Goal: Find specific page/section: Find specific page/section

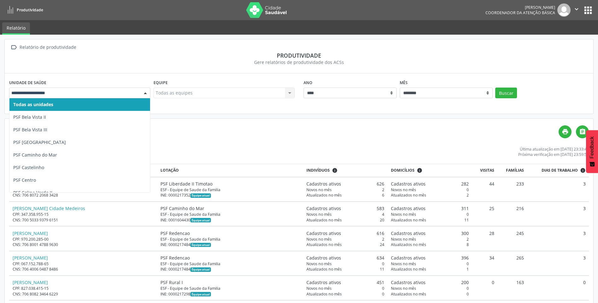
click at [141, 92] on div at bounding box center [145, 93] width 9 height 11
click at [123, 97] on div at bounding box center [79, 93] width 141 height 11
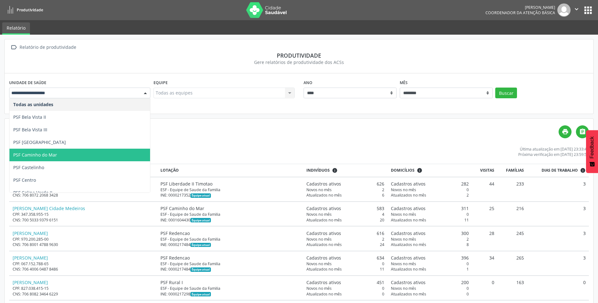
click at [56, 156] on span "PSF Caminho do Mar" at bounding box center [35, 155] width 44 height 6
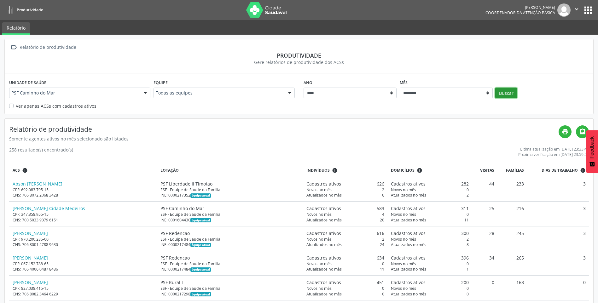
click at [507, 94] on button "Buscar" at bounding box center [506, 93] width 22 height 11
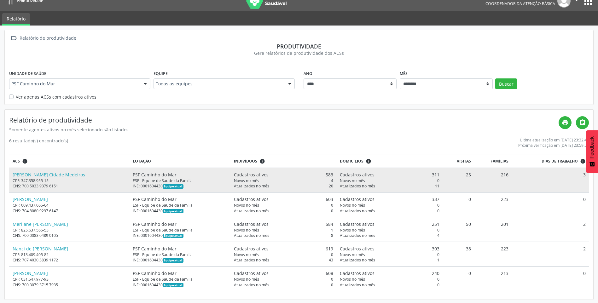
scroll to position [10, 0]
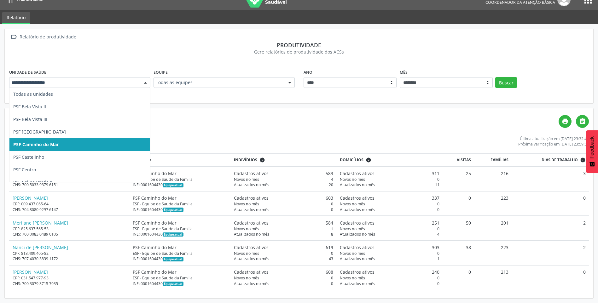
click at [143, 84] on div at bounding box center [145, 83] width 9 height 11
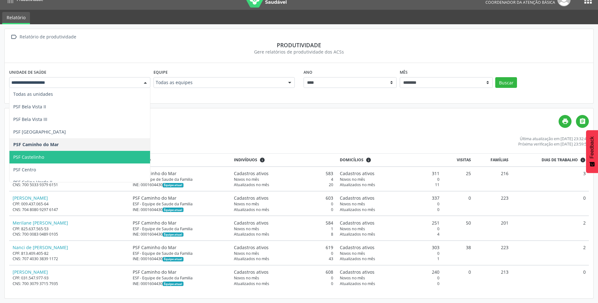
click at [102, 154] on span "PSF Castelinho" at bounding box center [79, 157] width 141 height 13
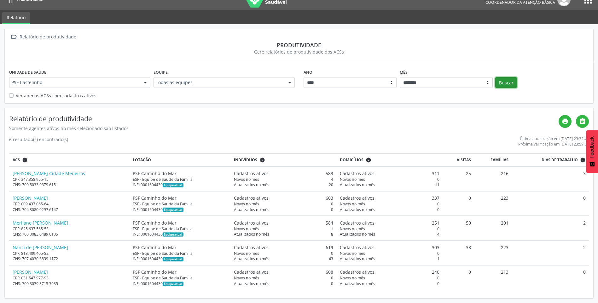
click at [515, 80] on button "Buscar" at bounding box center [506, 82] width 22 height 11
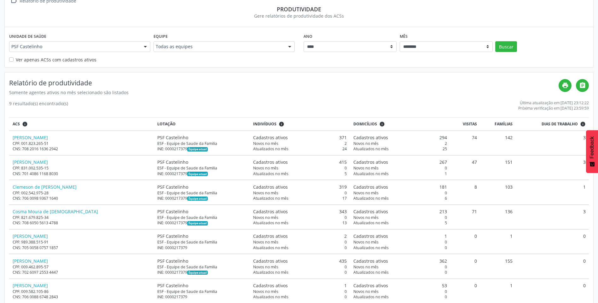
scroll to position [46, 0]
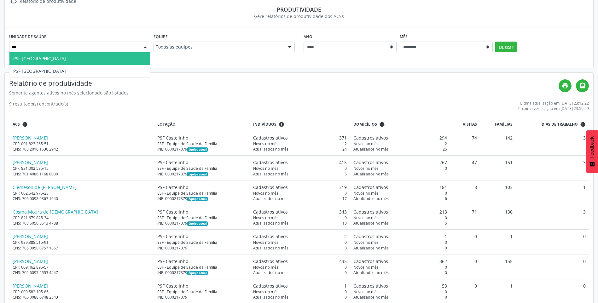
click at [36, 60] on span "PSF [GEOGRAPHIC_DATA]" at bounding box center [39, 58] width 53 height 6
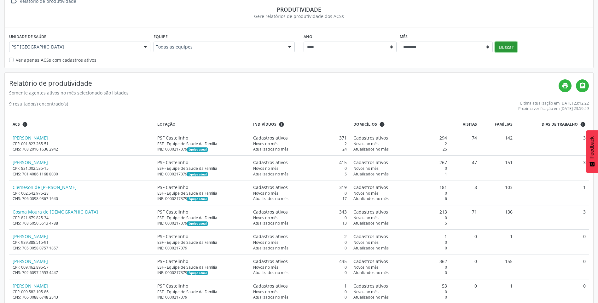
click at [508, 49] on button "Buscar" at bounding box center [506, 47] width 22 height 11
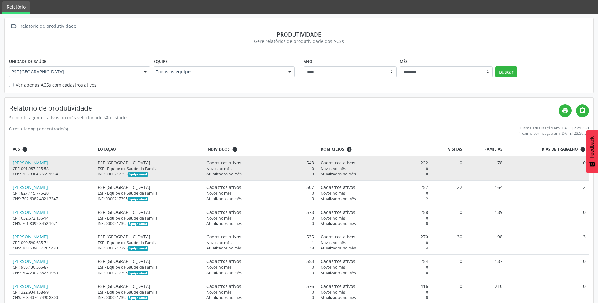
scroll to position [32, 0]
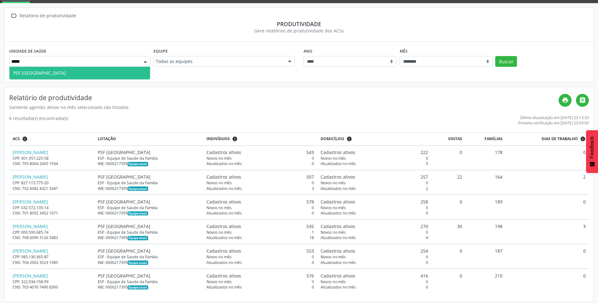
click at [112, 73] on span "PSF [GEOGRAPHIC_DATA]" at bounding box center [79, 73] width 141 height 13
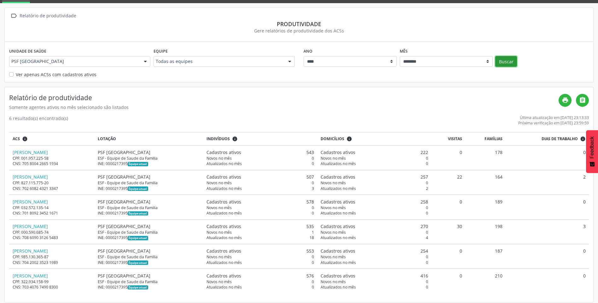
click at [499, 61] on button "Buscar" at bounding box center [506, 61] width 22 height 11
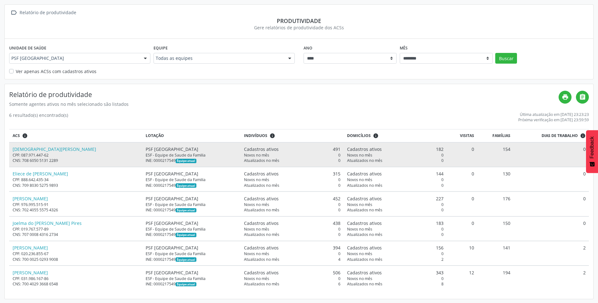
scroll to position [35, 0]
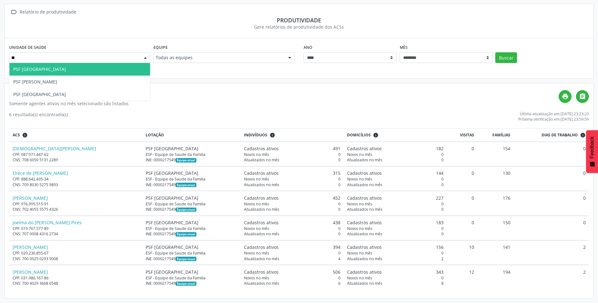
click at [105, 69] on span "PSF [GEOGRAPHIC_DATA]" at bounding box center [79, 69] width 141 height 13
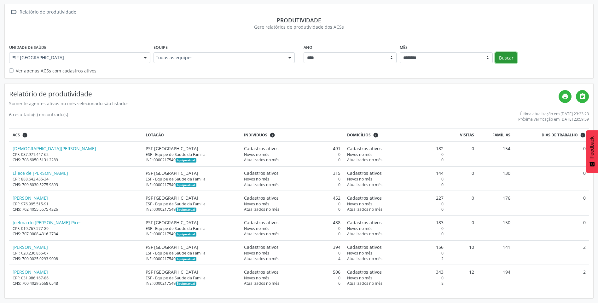
click at [515, 57] on button "Buscar" at bounding box center [506, 57] width 22 height 11
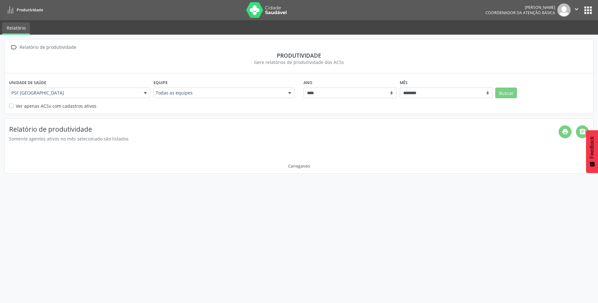
scroll to position [0, 0]
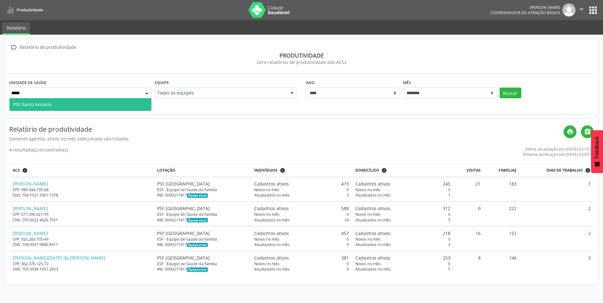
click at [74, 105] on span "PSF Santo Antonio" at bounding box center [80, 104] width 142 height 13
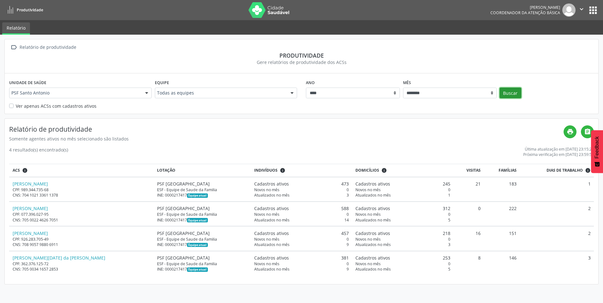
click at [505, 91] on button "Buscar" at bounding box center [510, 93] width 22 height 11
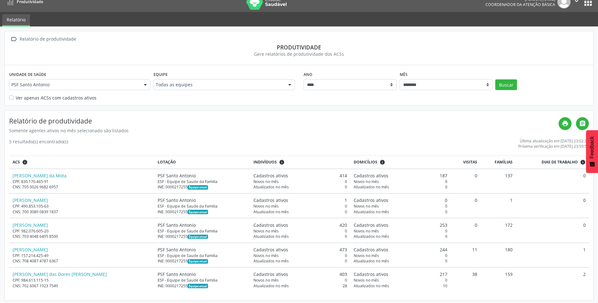
scroll to position [10, 0]
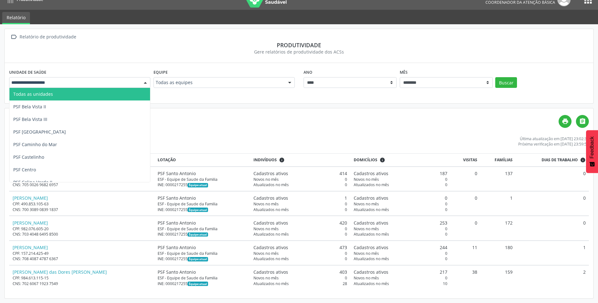
click at [141, 85] on div at bounding box center [145, 83] width 9 height 11
click at [84, 85] on input "text" at bounding box center [74, 82] width 126 height 6
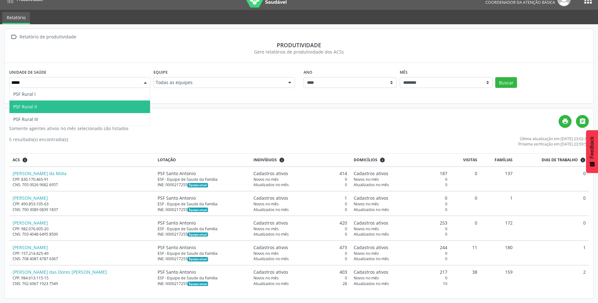
click at [44, 109] on span "PSF Rural II" at bounding box center [79, 107] width 141 height 13
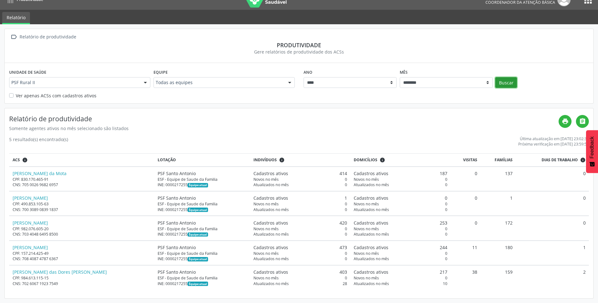
click at [498, 83] on button "Buscar" at bounding box center [506, 82] width 22 height 11
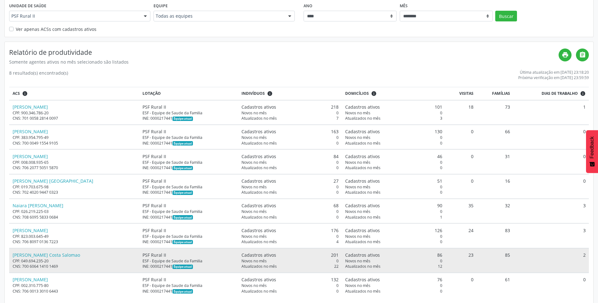
scroll to position [85, 0]
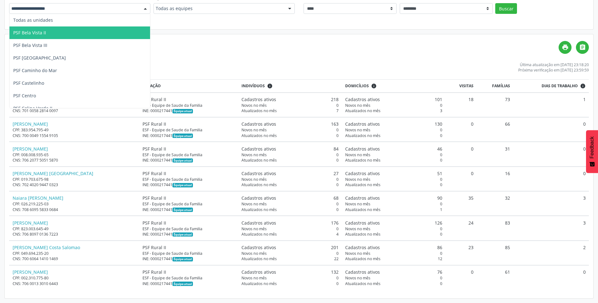
click at [115, 12] on div at bounding box center [79, 8] width 141 height 11
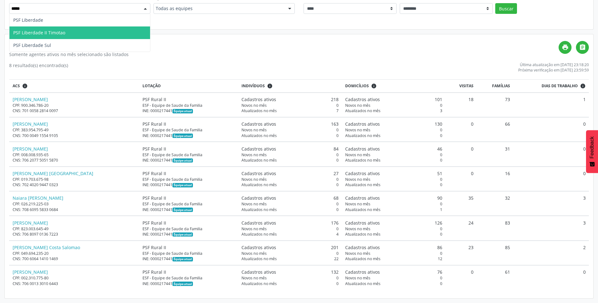
click at [72, 32] on span "PSF Liberdade II Timotao" at bounding box center [79, 32] width 141 height 13
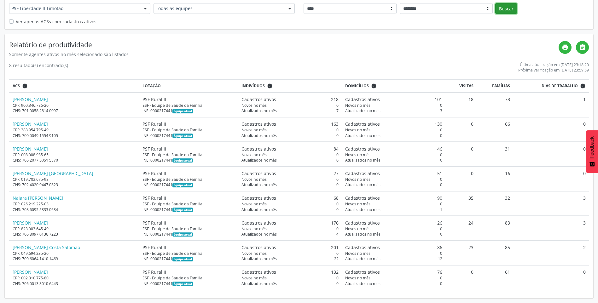
click at [502, 7] on button "Buscar" at bounding box center [506, 8] width 22 height 11
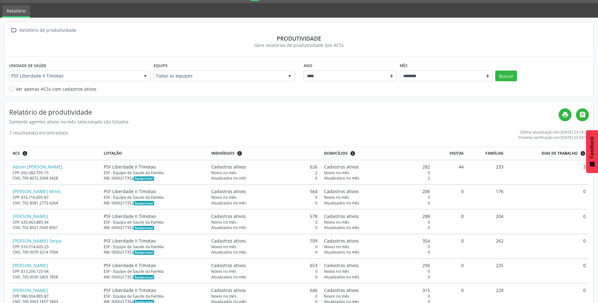
scroll to position [35, 0]
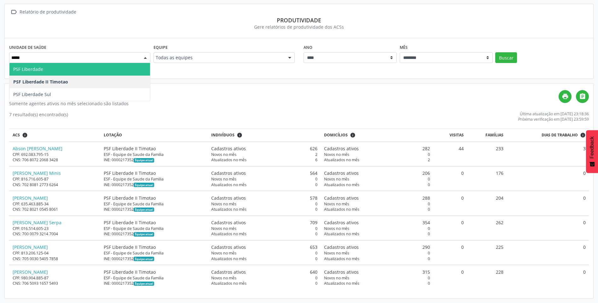
click at [68, 68] on span "PSF Liberdade" at bounding box center [79, 69] width 141 height 13
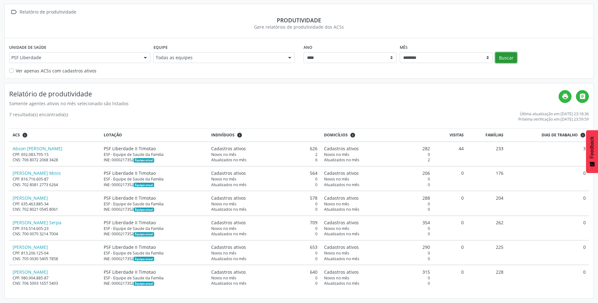
click at [512, 57] on button "Buscar" at bounding box center [506, 57] width 22 height 11
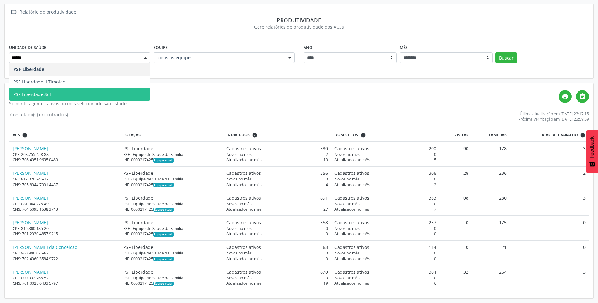
click at [44, 91] on span "PSF Liberdade Sul" at bounding box center [32, 94] width 38 height 6
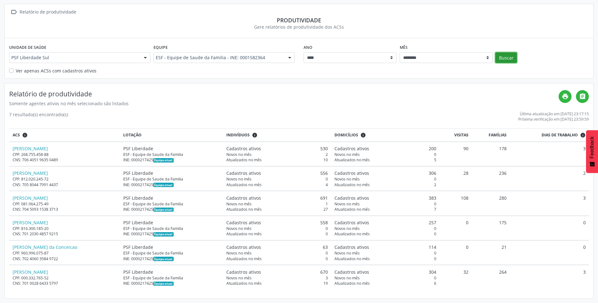
click at [508, 60] on button "Buscar" at bounding box center [506, 57] width 22 height 11
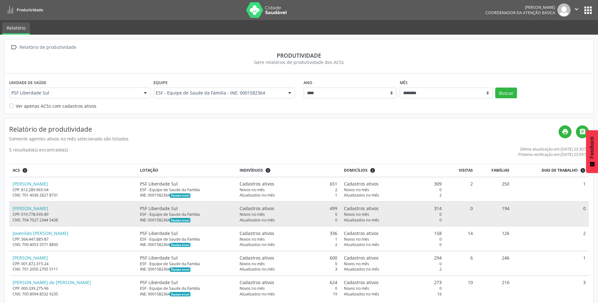
scroll to position [10, 0]
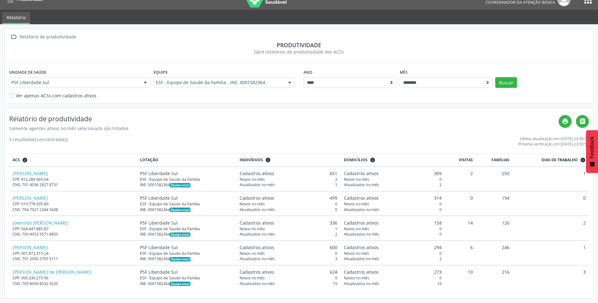
click at [124, 79] on div "PSF Liberdade Sul" at bounding box center [79, 82] width 141 height 11
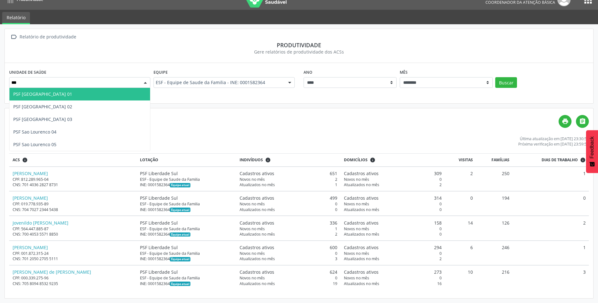
click at [74, 96] on span "PSF [GEOGRAPHIC_DATA] 01" at bounding box center [79, 94] width 141 height 13
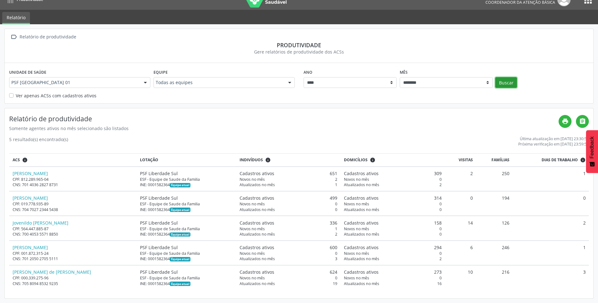
click at [503, 80] on button "Buscar" at bounding box center [506, 82] width 22 height 11
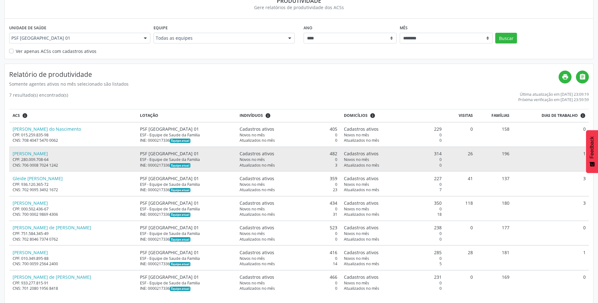
scroll to position [60, 0]
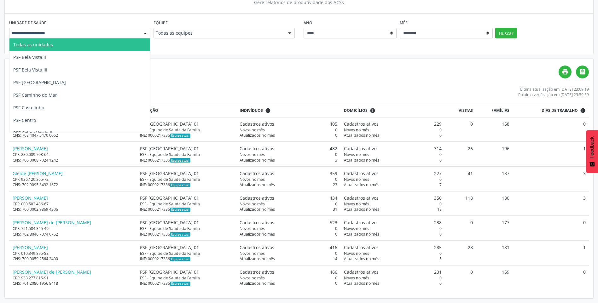
click at [139, 32] on div "Todas as unidades PSF Bela Vista II PSF Bela Vista III PSF [GEOGRAPHIC_DATA] Ca…" at bounding box center [79, 33] width 141 height 11
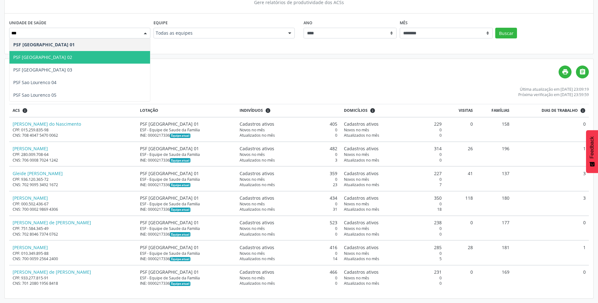
click at [76, 57] on span "PSF [GEOGRAPHIC_DATA] 02" at bounding box center [79, 57] width 141 height 13
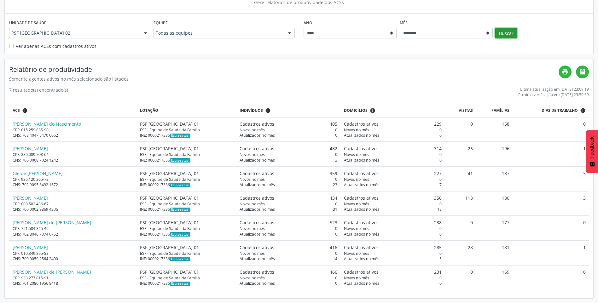
click at [514, 32] on button "Buscar" at bounding box center [506, 33] width 22 height 11
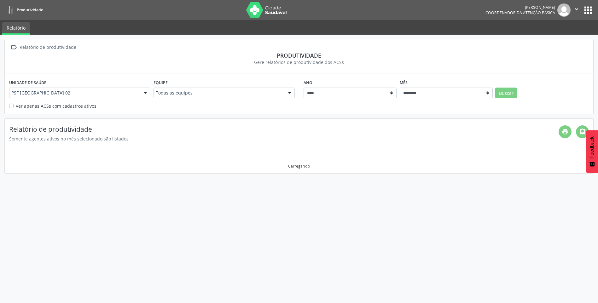
scroll to position [0, 0]
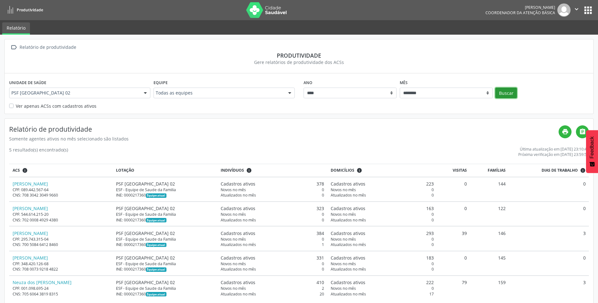
click at [499, 89] on button "Buscar" at bounding box center [506, 93] width 22 height 11
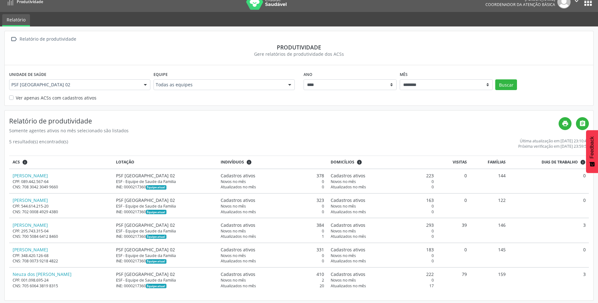
scroll to position [10, 0]
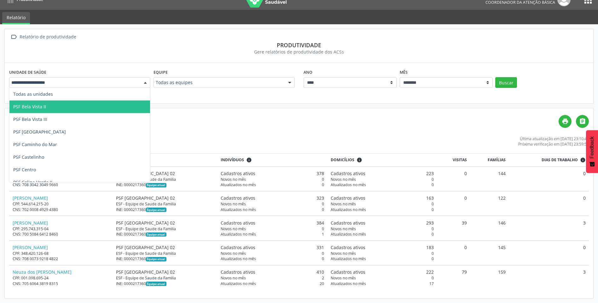
click at [139, 87] on div at bounding box center [79, 82] width 141 height 11
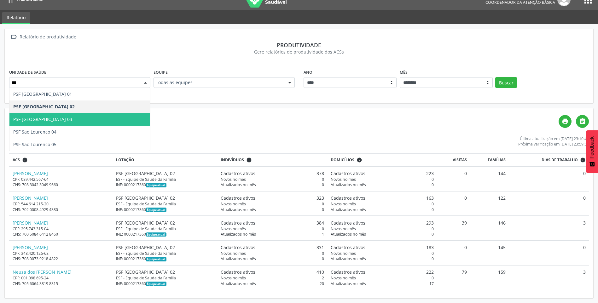
click at [93, 116] on span "PSF [GEOGRAPHIC_DATA] 03" at bounding box center [79, 119] width 141 height 13
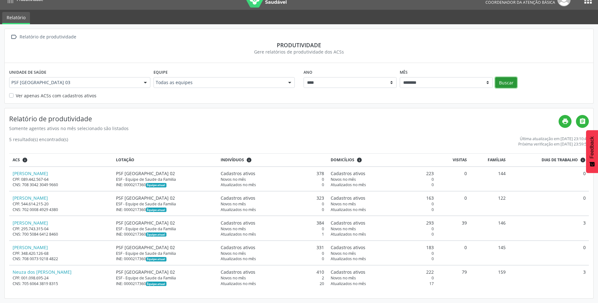
click at [501, 79] on button "Buscar" at bounding box center [506, 82] width 22 height 11
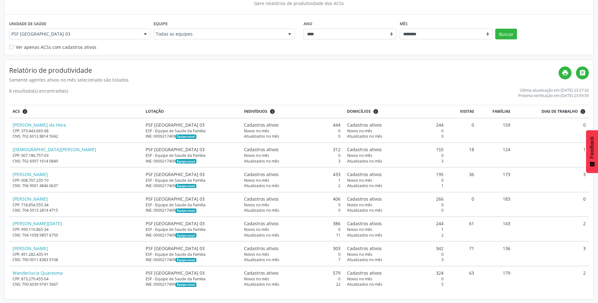
scroll to position [60, 0]
click at [145, 34] on div at bounding box center [145, 33] width 9 height 11
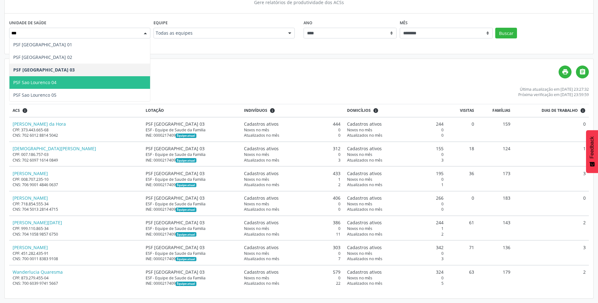
click at [74, 81] on span "PSF Sao Lourenco 04" at bounding box center [79, 82] width 141 height 13
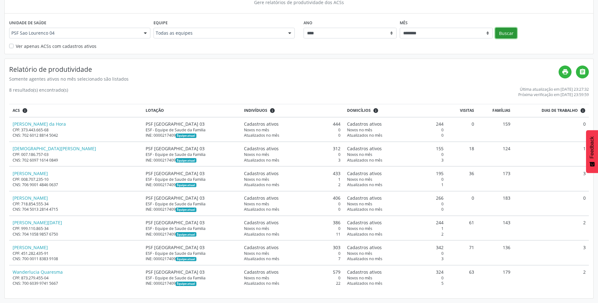
click at [514, 34] on button "Buscar" at bounding box center [506, 33] width 22 height 11
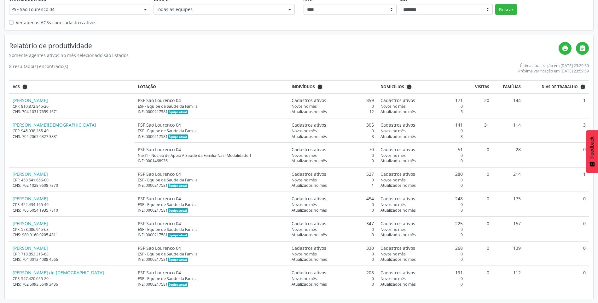
scroll to position [84, 0]
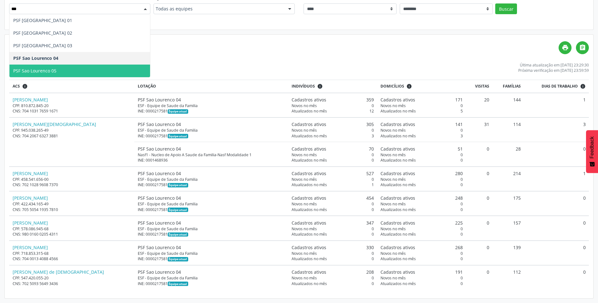
click at [53, 73] on span "PSF Sao Lourenco 05" at bounding box center [34, 71] width 43 height 6
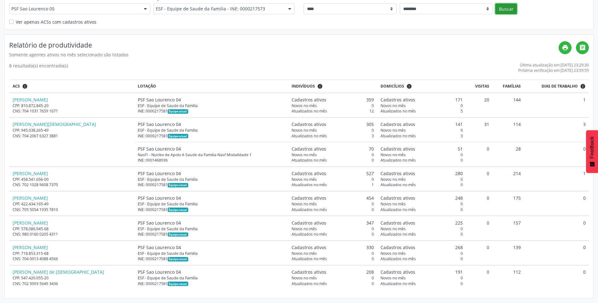
click at [508, 11] on button "Buscar" at bounding box center [506, 8] width 22 height 11
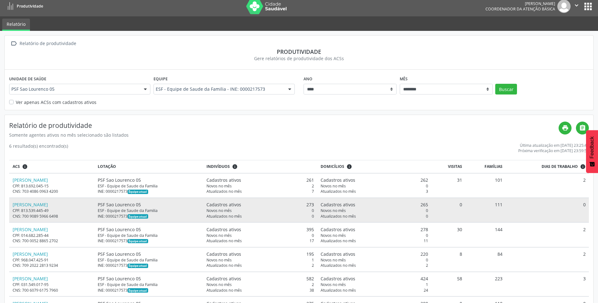
scroll to position [35, 0]
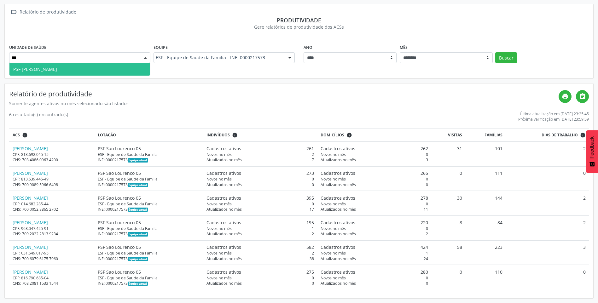
click at [84, 65] on span "PSF [PERSON_NAME]" at bounding box center [79, 69] width 141 height 13
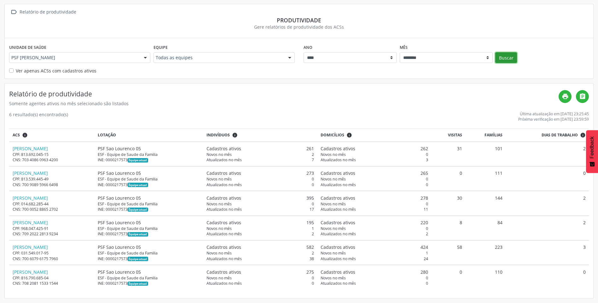
click at [506, 57] on button "Buscar" at bounding box center [506, 57] width 22 height 11
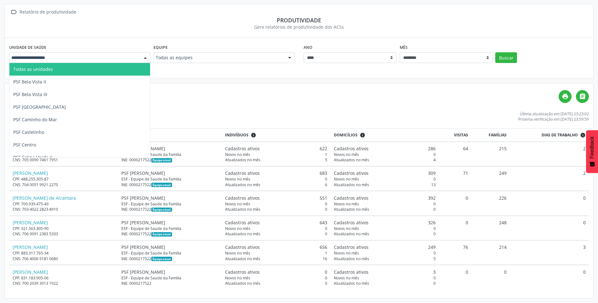
click at [141, 58] on div at bounding box center [145, 58] width 9 height 11
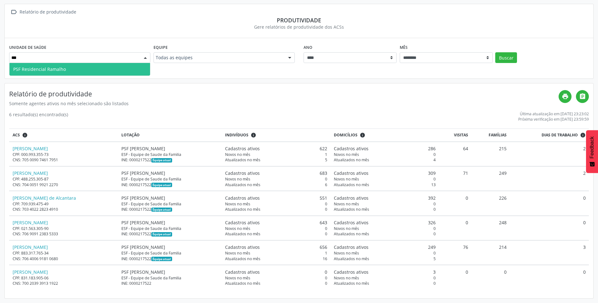
click at [105, 69] on span "PSF Residencial Ramalho" at bounding box center [79, 69] width 141 height 13
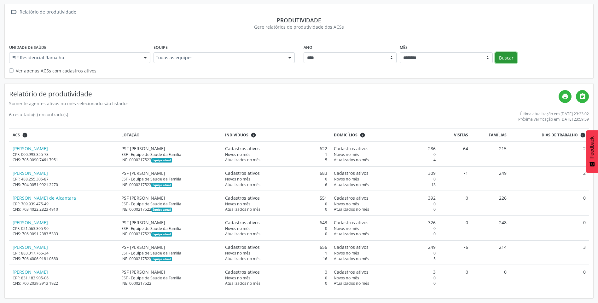
click at [508, 57] on button "Buscar" at bounding box center [506, 57] width 22 height 11
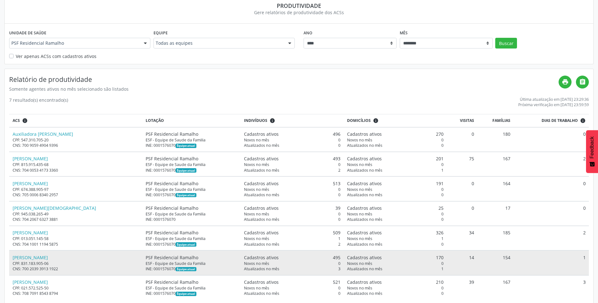
scroll to position [60, 0]
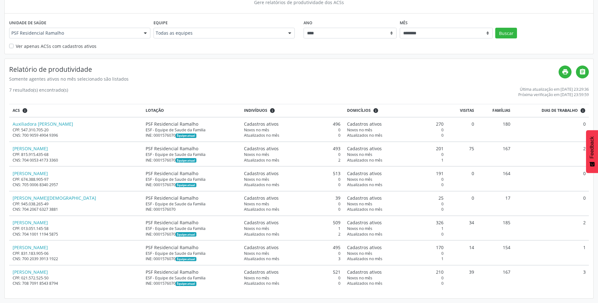
click at [95, 29] on div "PSF Residencial Ramalho" at bounding box center [79, 33] width 141 height 11
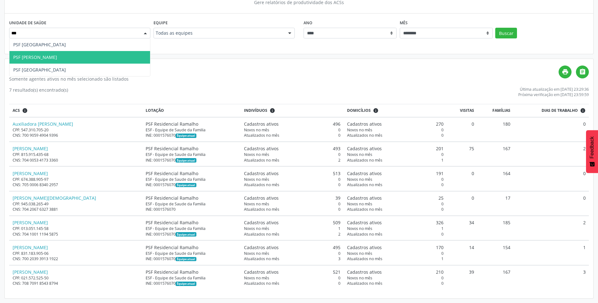
click at [88, 53] on span "PSF [PERSON_NAME]" at bounding box center [79, 57] width 141 height 13
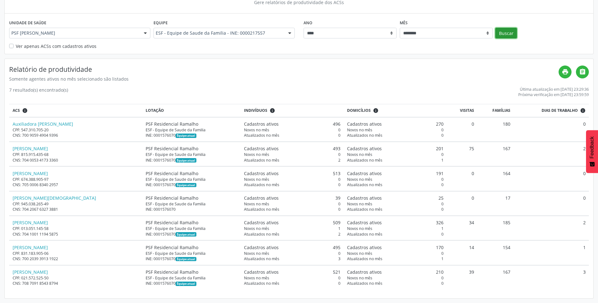
click at [501, 36] on button "Buscar" at bounding box center [506, 33] width 22 height 11
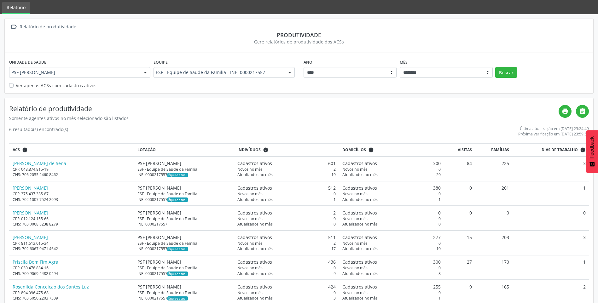
scroll to position [32, 0]
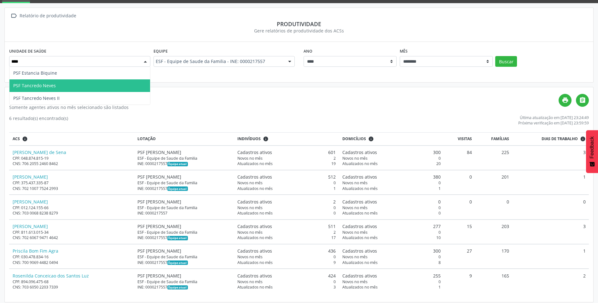
click at [85, 86] on span "PSF Tancredo Neves" at bounding box center [79, 85] width 141 height 13
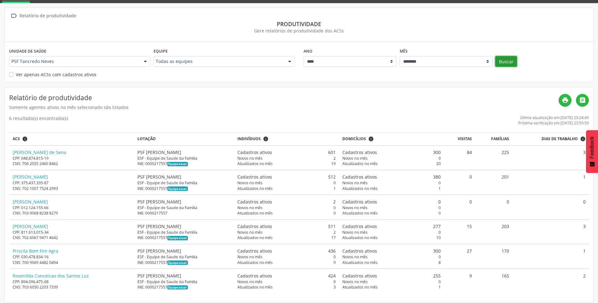
click at [499, 62] on button "Buscar" at bounding box center [506, 61] width 22 height 11
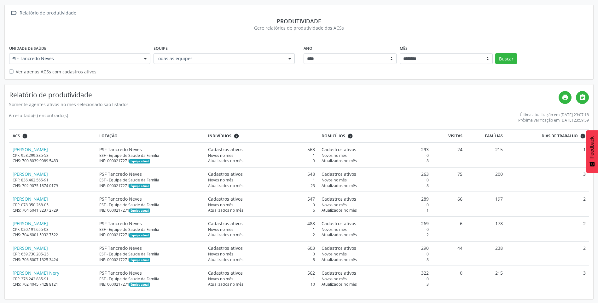
scroll to position [35, 0]
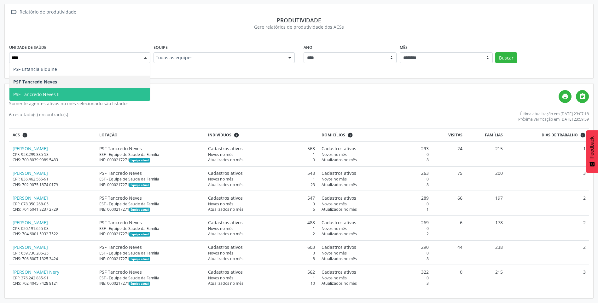
click at [78, 99] on span "PSF Tancredo Neves II" at bounding box center [79, 94] width 141 height 13
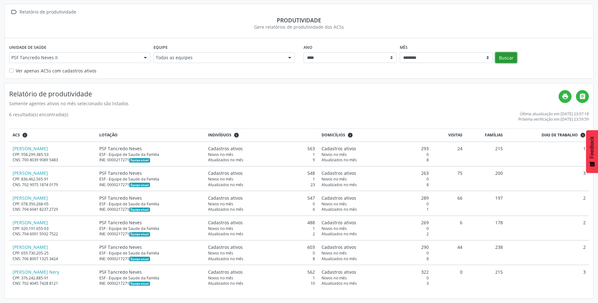
click at [511, 57] on button "Buscar" at bounding box center [506, 57] width 22 height 11
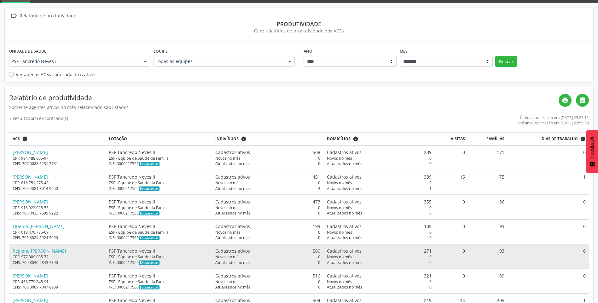
scroll to position [60, 0]
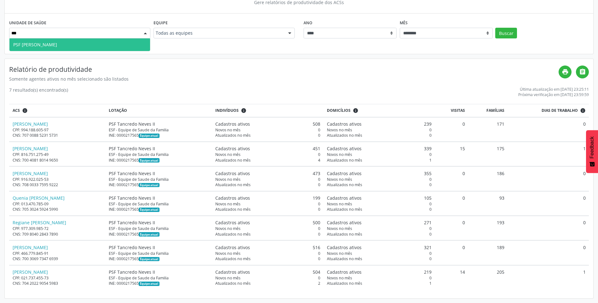
type input "****"
click at [105, 46] on span "PSF [PERSON_NAME]" at bounding box center [79, 44] width 141 height 13
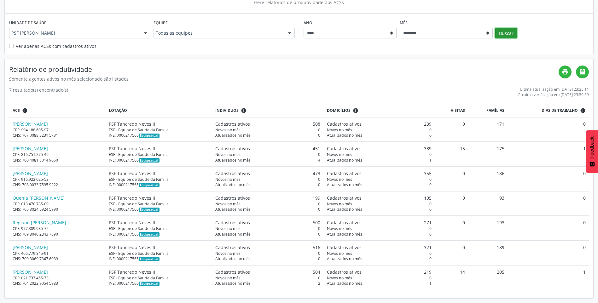
click at [510, 34] on button "Buscar" at bounding box center [506, 33] width 22 height 11
